Goal: Information Seeking & Learning: Learn about a topic

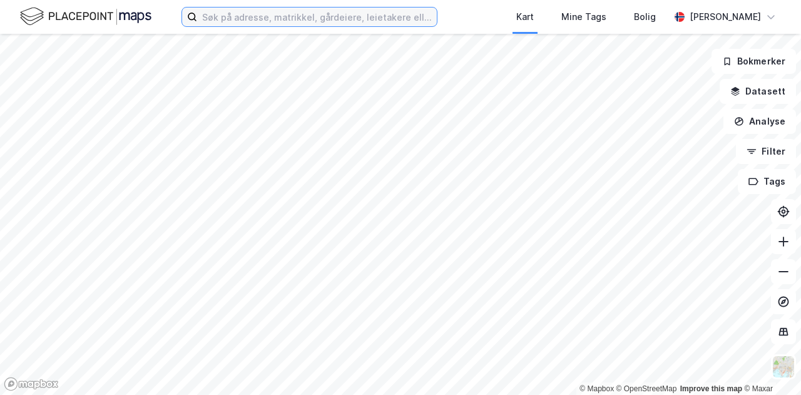
click at [271, 19] on input at bounding box center [317, 17] width 240 height 19
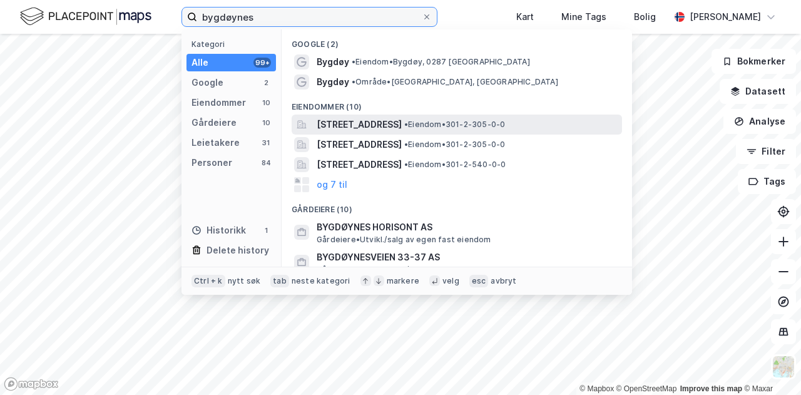
type input "bygdøynes"
click at [337, 119] on span "[STREET_ADDRESS]" at bounding box center [359, 124] width 85 height 15
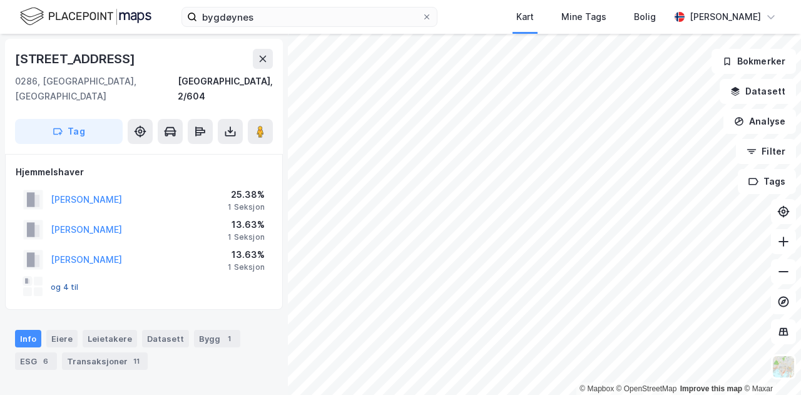
click at [0, 0] on button "og 4 til" at bounding box center [0, 0] width 0 height 0
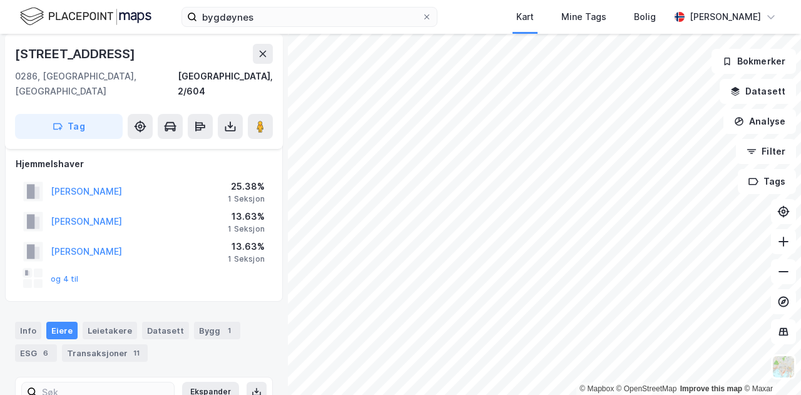
scroll to position [8, 0]
click at [25, 322] on div "Info" at bounding box center [28, 331] width 26 height 18
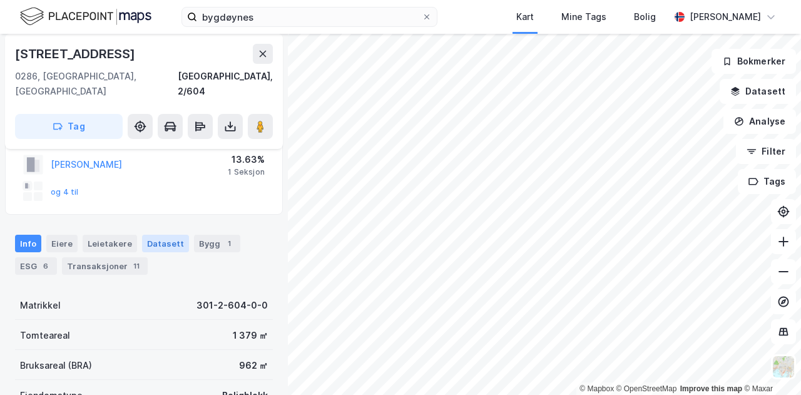
scroll to position [94, 0]
click at [200, 235] on div "Bygg 1" at bounding box center [217, 244] width 46 height 18
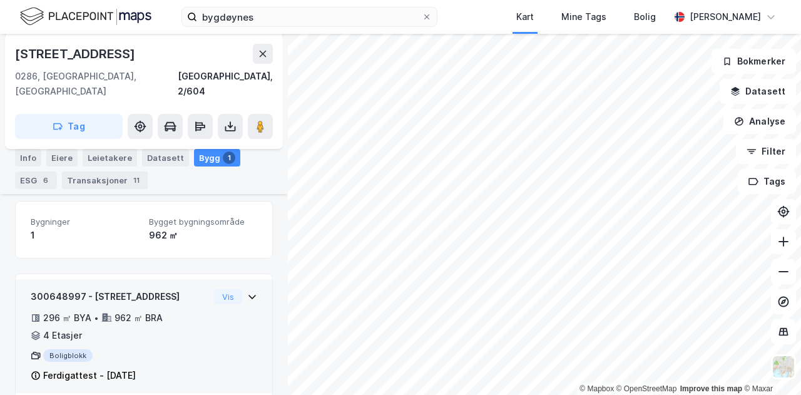
scroll to position [186, 0]
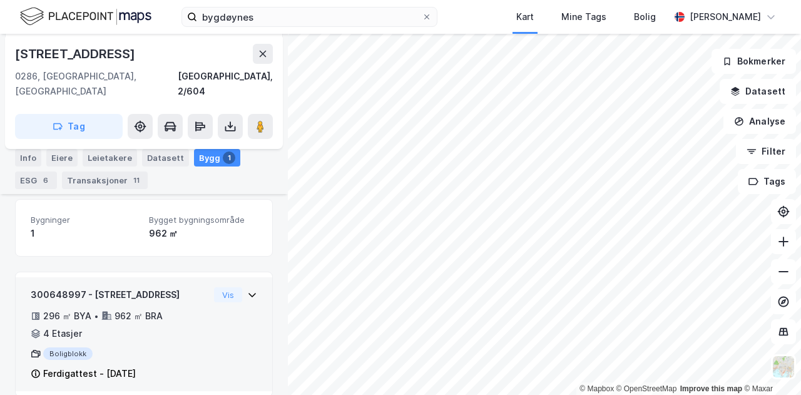
click at [58, 326] on div "4 Etasjer" at bounding box center [62, 333] width 39 height 15
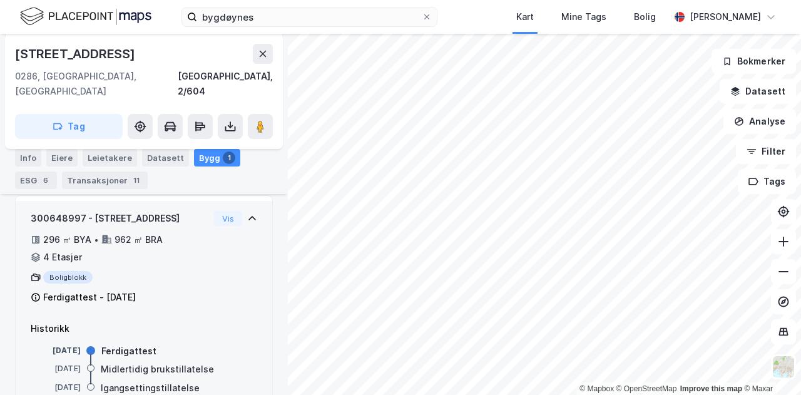
scroll to position [263, 0]
click at [58, 248] on div "4 Etasjer" at bounding box center [62, 255] width 39 height 15
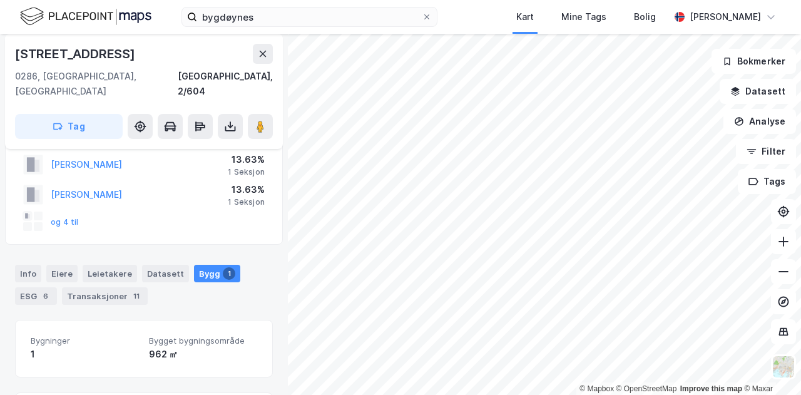
scroll to position [59, 0]
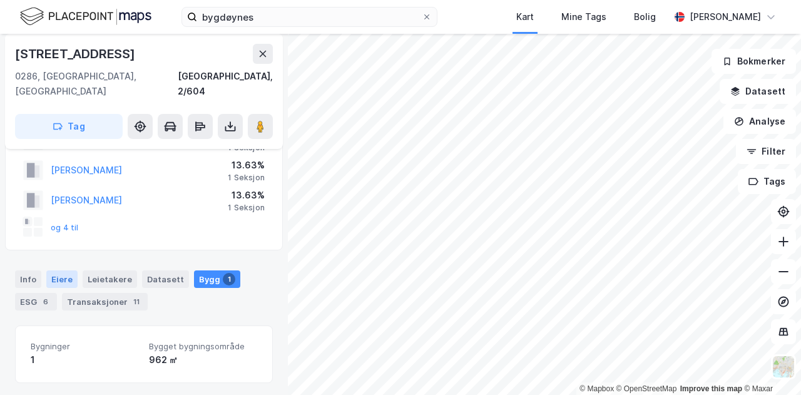
click at [64, 270] on div "Eiere" at bounding box center [61, 279] width 31 height 18
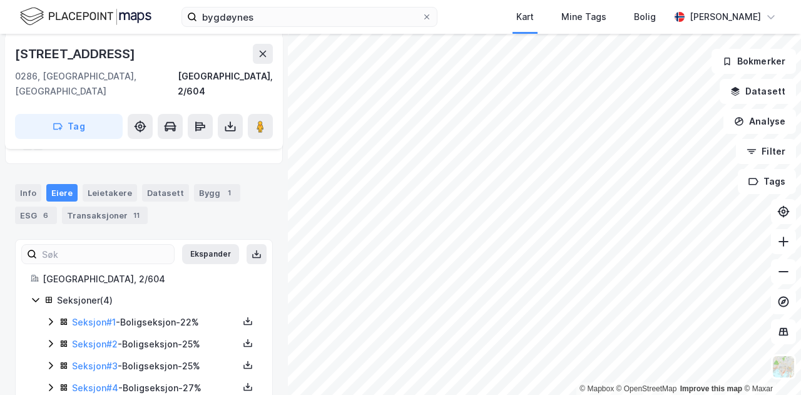
scroll to position [163, 0]
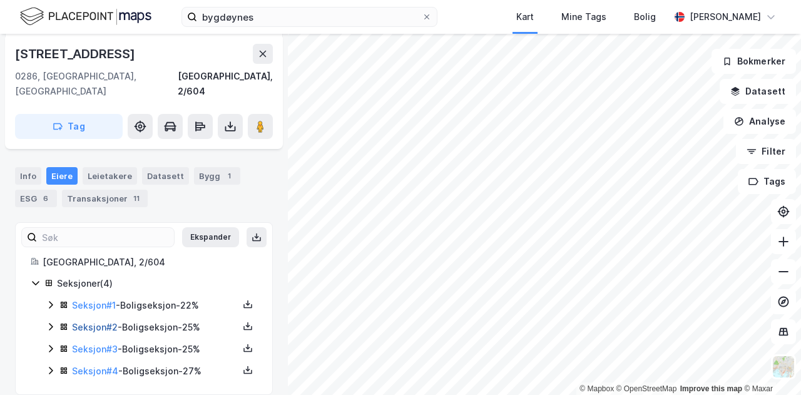
click at [89, 322] on link "Seksjon # 2" at bounding box center [95, 327] width 46 height 11
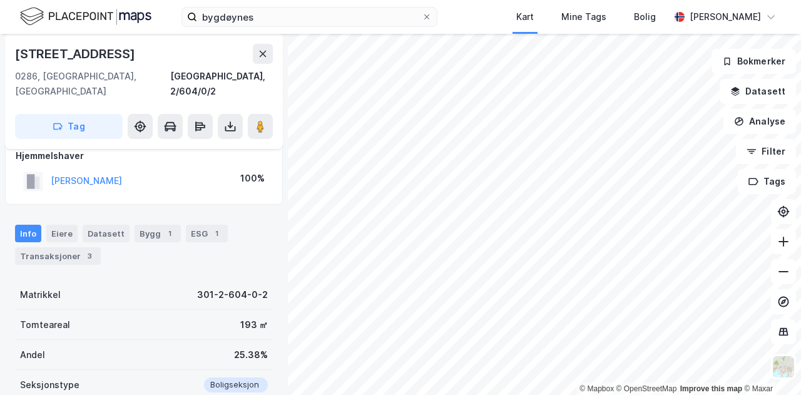
scroll to position [117, 0]
click at [0, 0] on button "[PERSON_NAME]" at bounding box center [0, 0] width 0 height 0
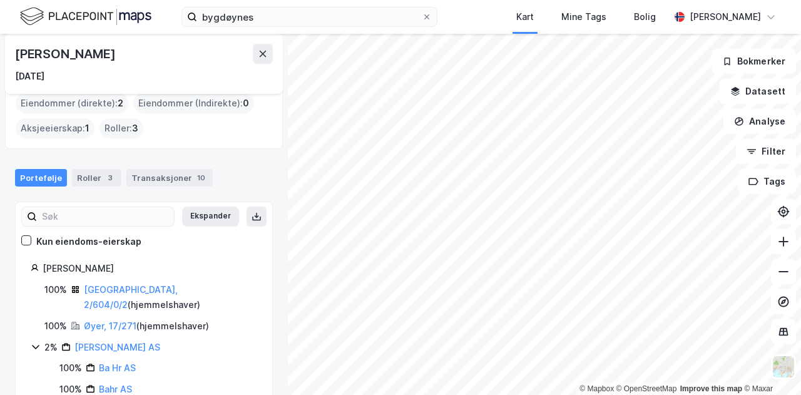
scroll to position [56, 0]
click at [96, 177] on div "Roller 3" at bounding box center [96, 178] width 49 height 18
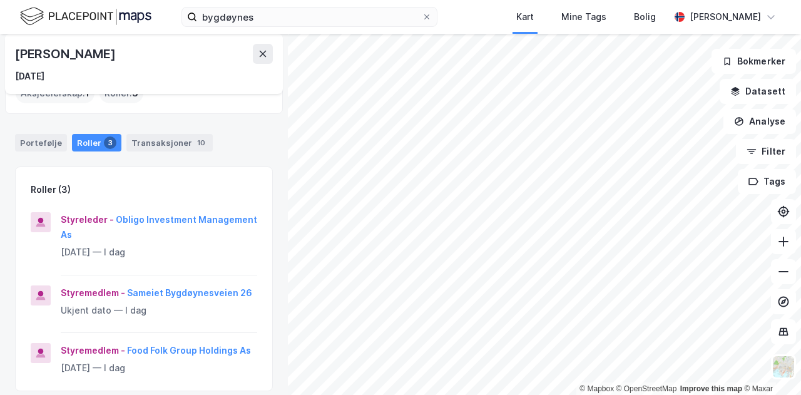
scroll to position [93, 0]
click at [0, 0] on button "Obligo Investment Management As" at bounding box center [0, 0] width 0 height 0
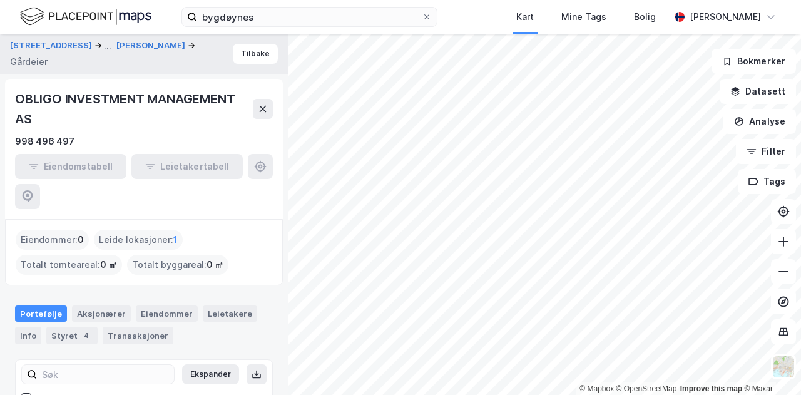
scroll to position [45, 0]
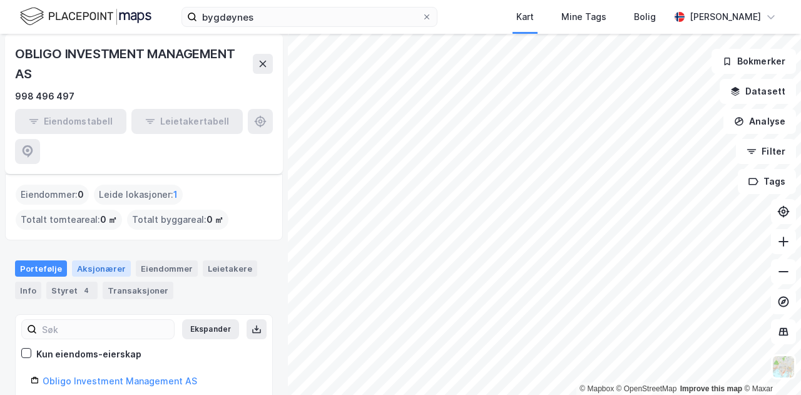
click at [100, 260] on div "Aksjonærer" at bounding box center [101, 268] width 59 height 16
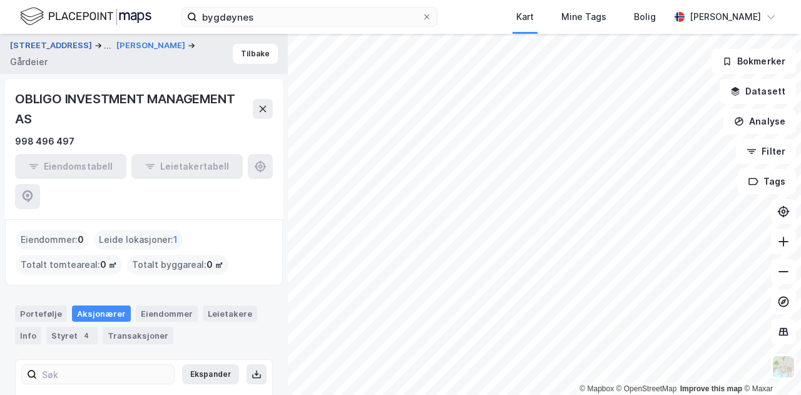
click at [54, 45] on button "[STREET_ADDRESS]" at bounding box center [52, 45] width 84 height 15
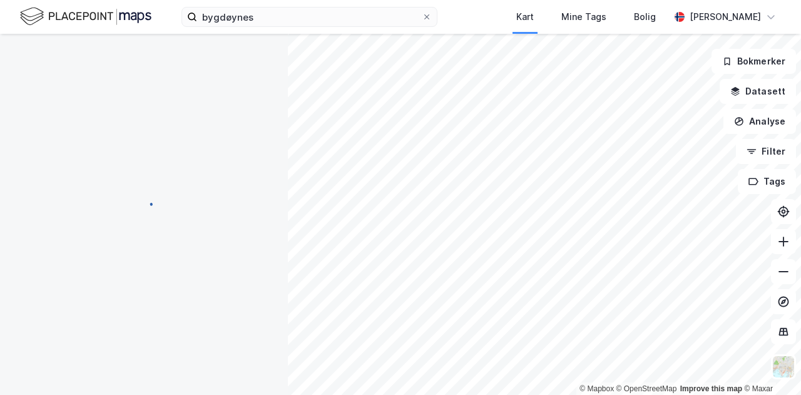
scroll to position [117, 0]
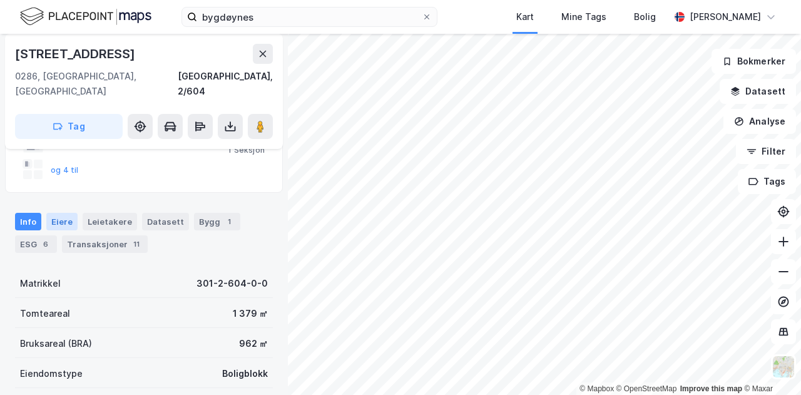
click at [58, 213] on div "Eiere" at bounding box center [61, 222] width 31 height 18
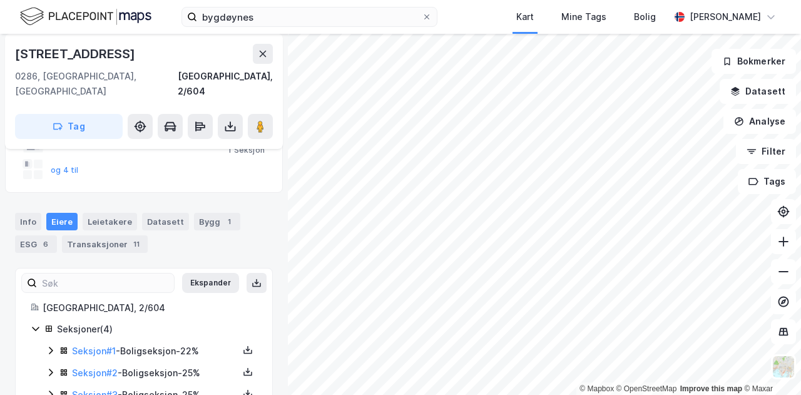
scroll to position [163, 0]
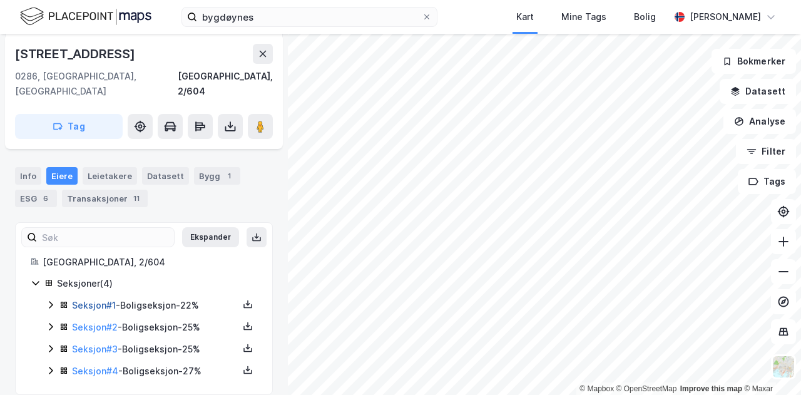
click at [91, 300] on link "Seksjon # 1" at bounding box center [94, 305] width 44 height 11
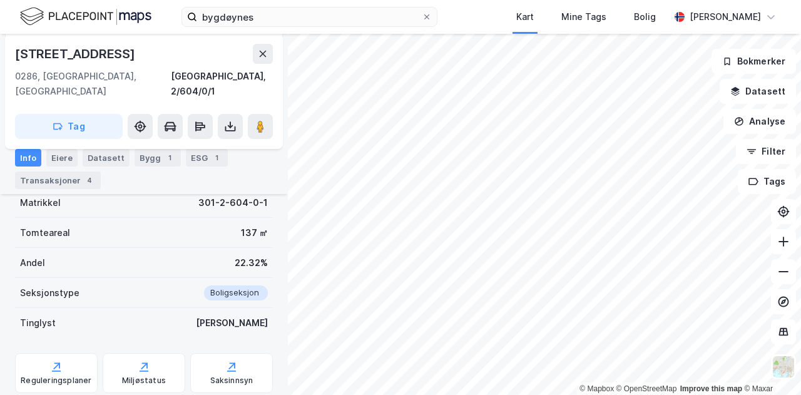
scroll to position [239, 0]
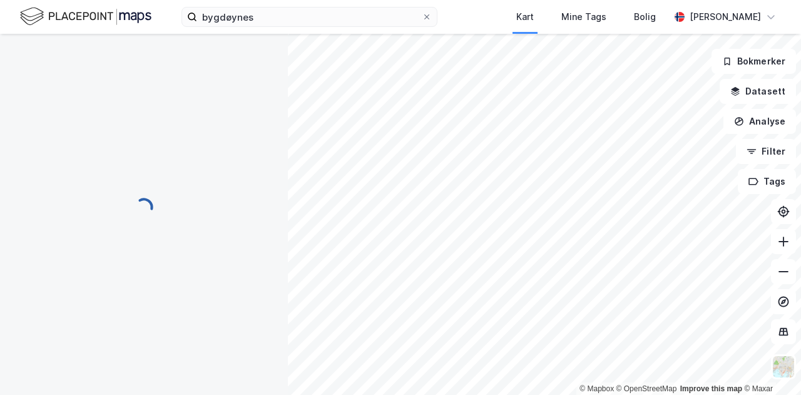
scroll to position [163, 0]
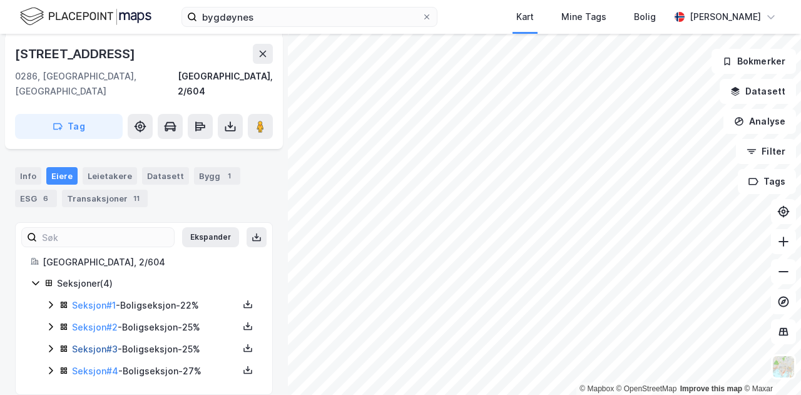
click at [91, 343] on link "Seksjon # 3" at bounding box center [95, 348] width 46 height 11
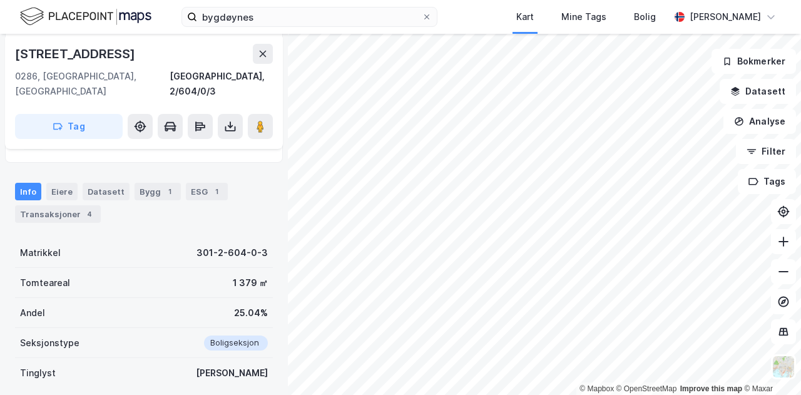
scroll to position [180, 0]
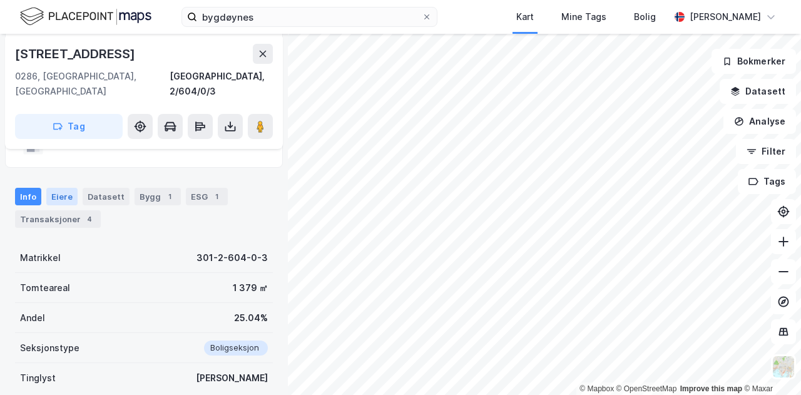
click at [63, 188] on div "Eiere" at bounding box center [61, 197] width 31 height 18
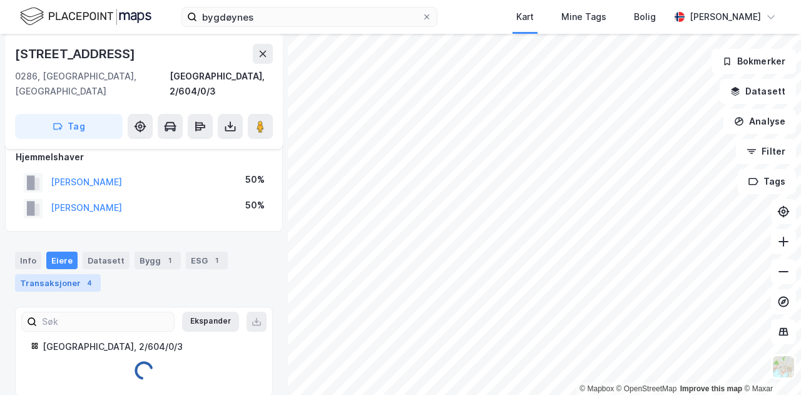
scroll to position [154, 0]
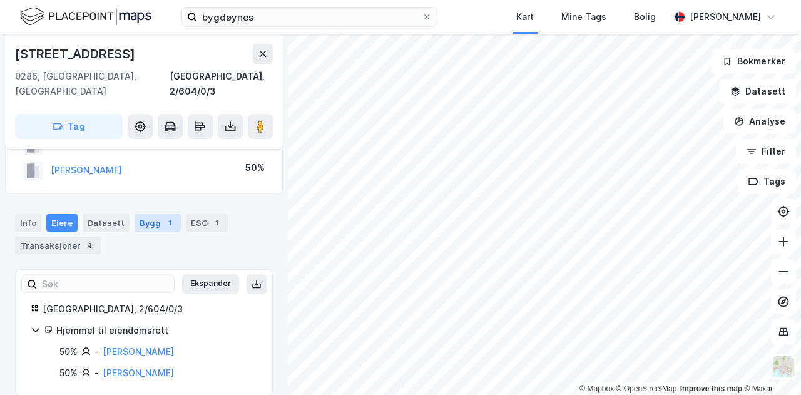
click at [151, 214] on div "Bygg 1" at bounding box center [158, 223] width 46 height 18
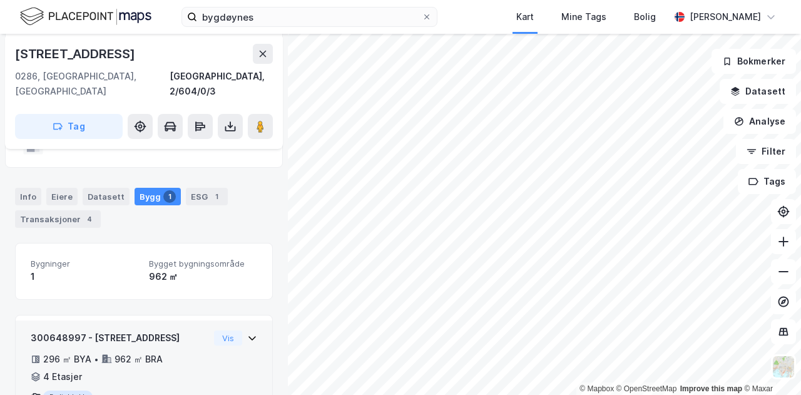
scroll to position [223, 0]
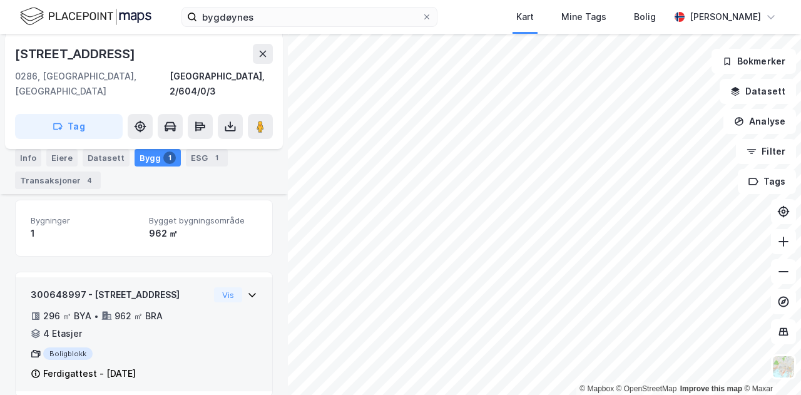
scroll to position [111, 0]
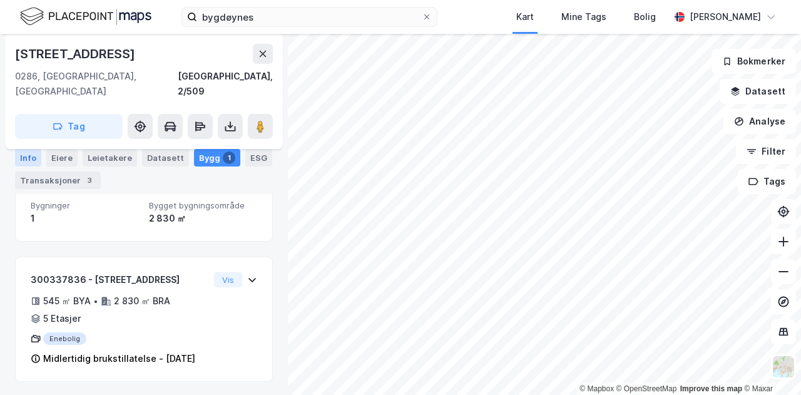
click at [25, 156] on div "Info" at bounding box center [28, 158] width 26 height 18
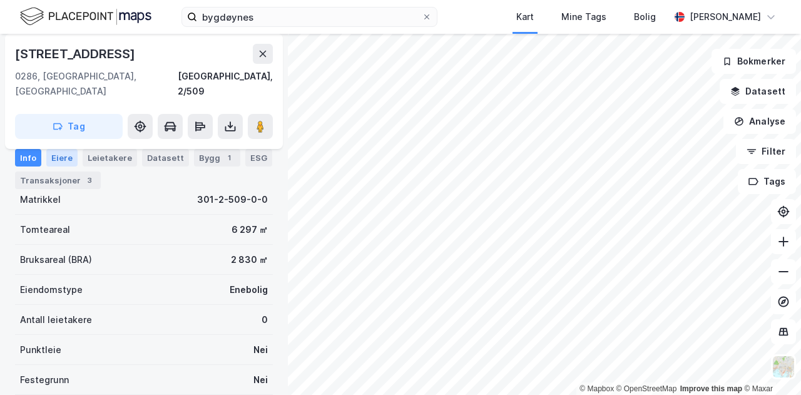
click at [63, 153] on div "Eiere" at bounding box center [61, 158] width 31 height 18
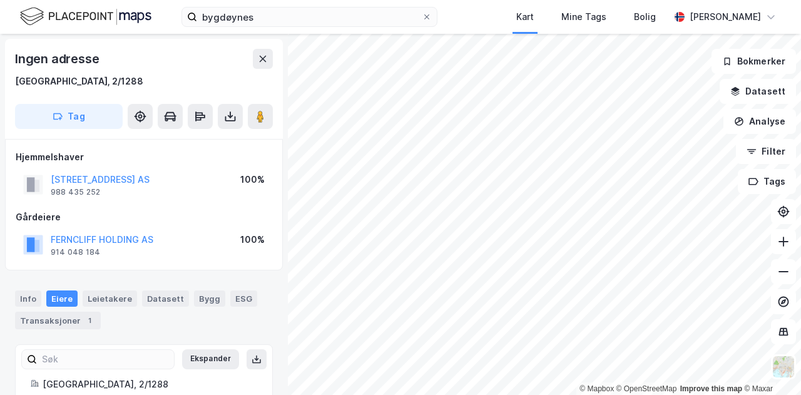
scroll to position [3, 0]
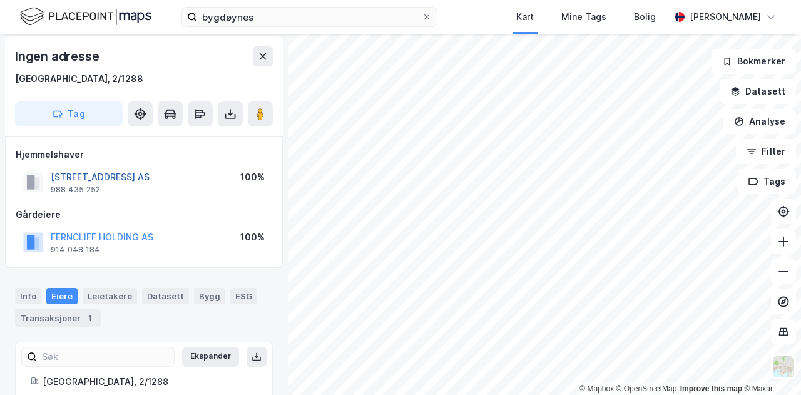
click at [0, 0] on button "[STREET_ADDRESS] AS" at bounding box center [0, 0] width 0 height 0
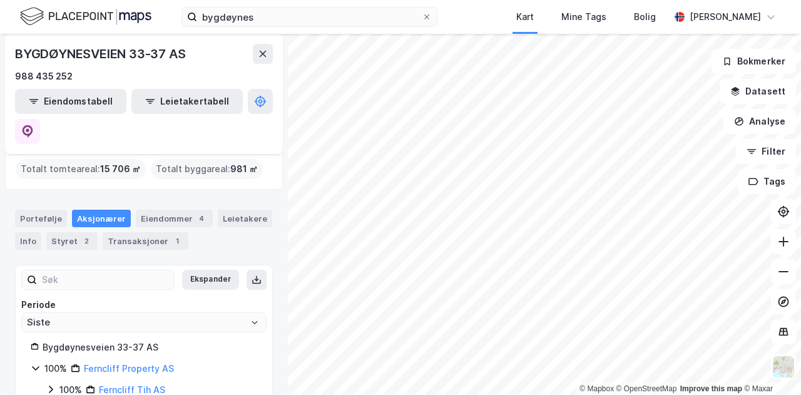
scroll to position [78, 0]
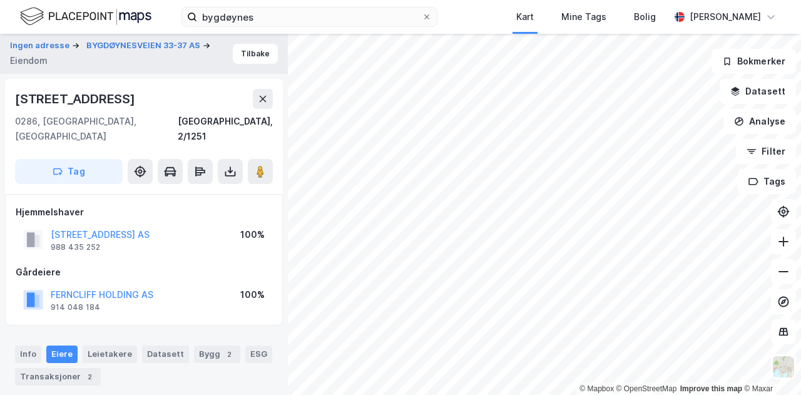
scroll to position [3, 0]
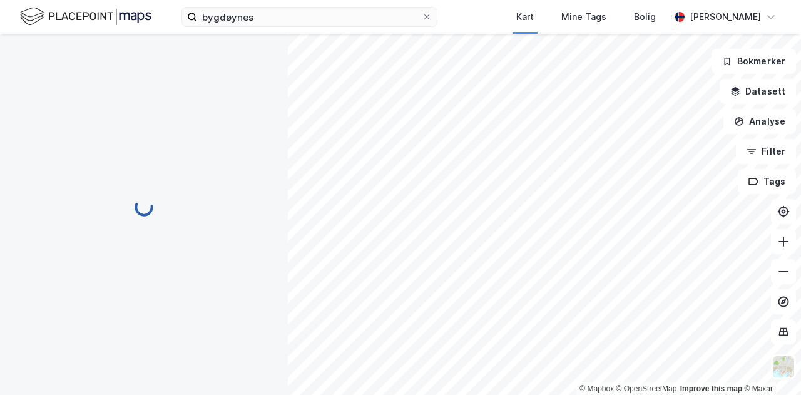
scroll to position [3, 0]
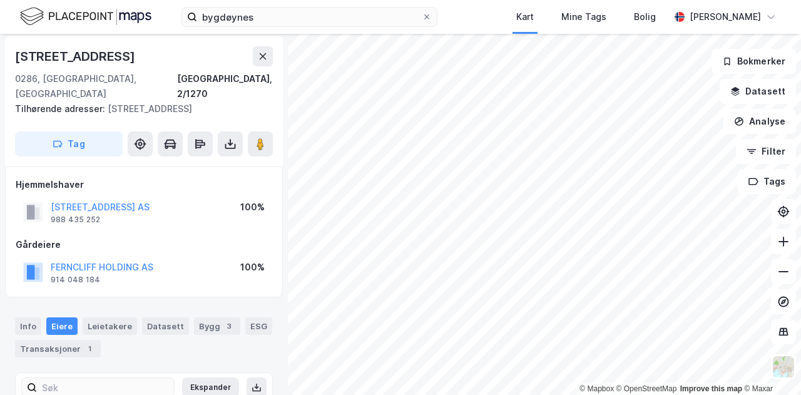
scroll to position [3, 0]
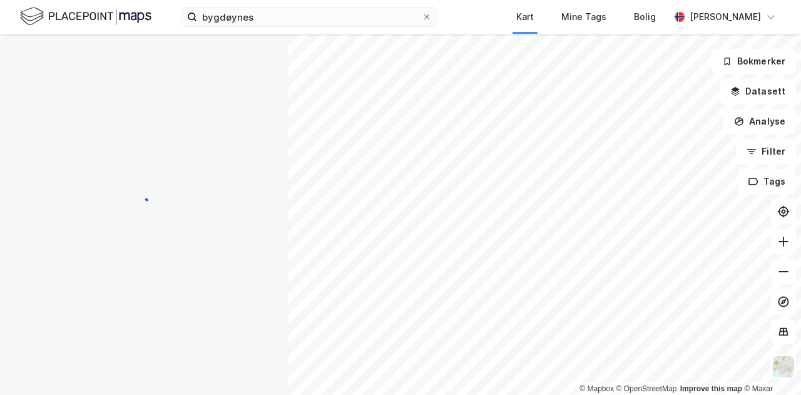
scroll to position [3, 0]
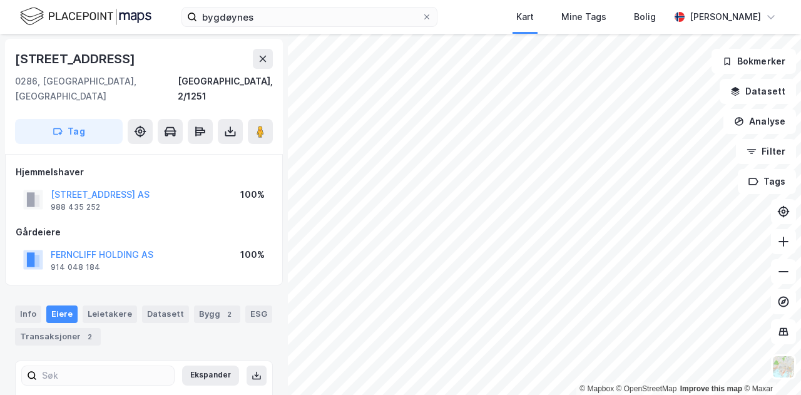
scroll to position [3, 0]
